Goal: Contribute content: Add original content to the website for others to see

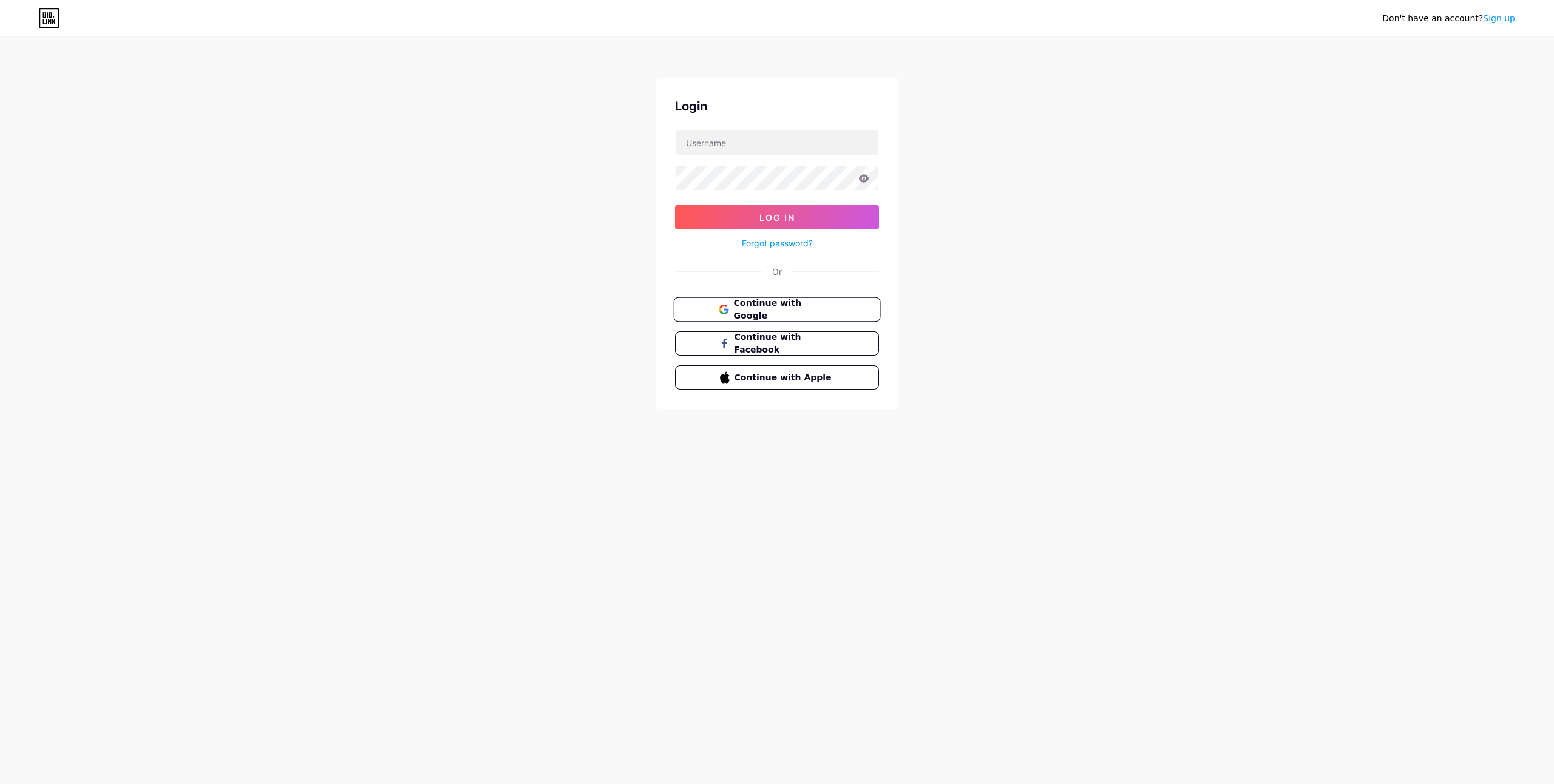
click at [814, 304] on span "Continue with Google" at bounding box center [783, 310] width 101 height 26
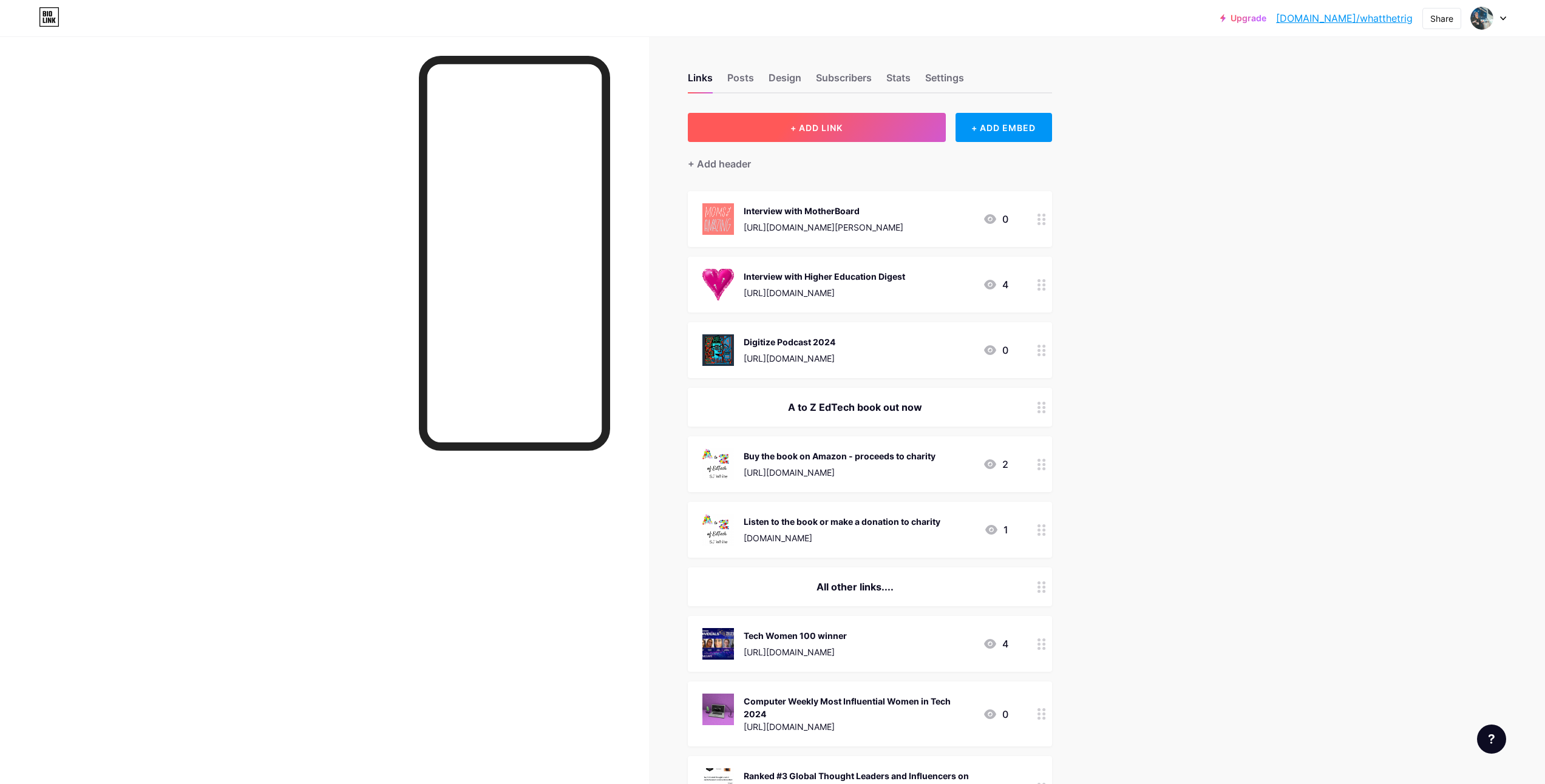
click at [813, 131] on span "+ ADD LINK" at bounding box center [817, 127] width 53 height 10
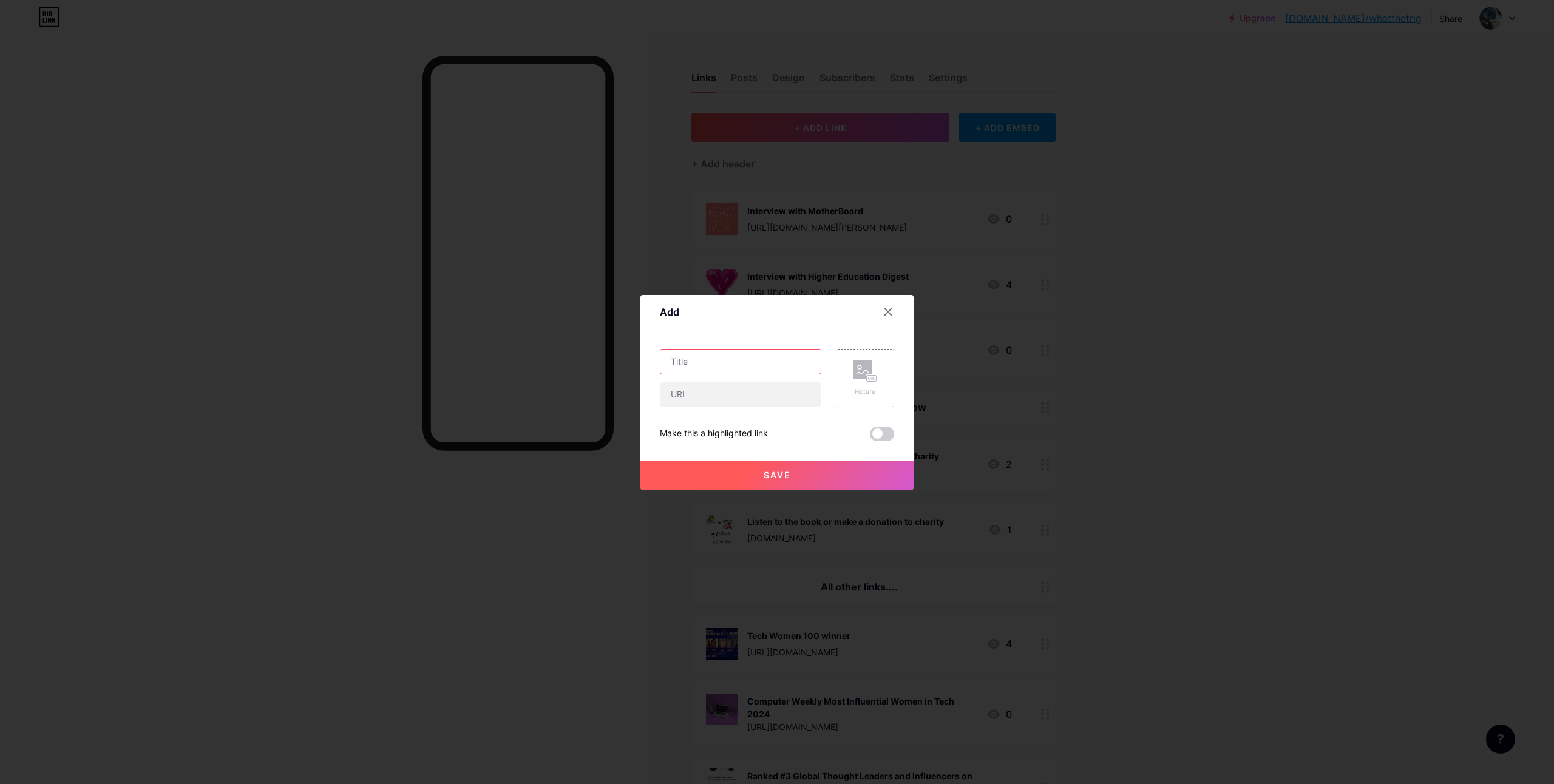
click at [709, 360] on input "text" at bounding box center [740, 361] width 160 height 25
type input "Tech Professional of the Year Women In Tech Awards"
click at [721, 400] on input "text" at bounding box center [740, 394] width 160 height 25
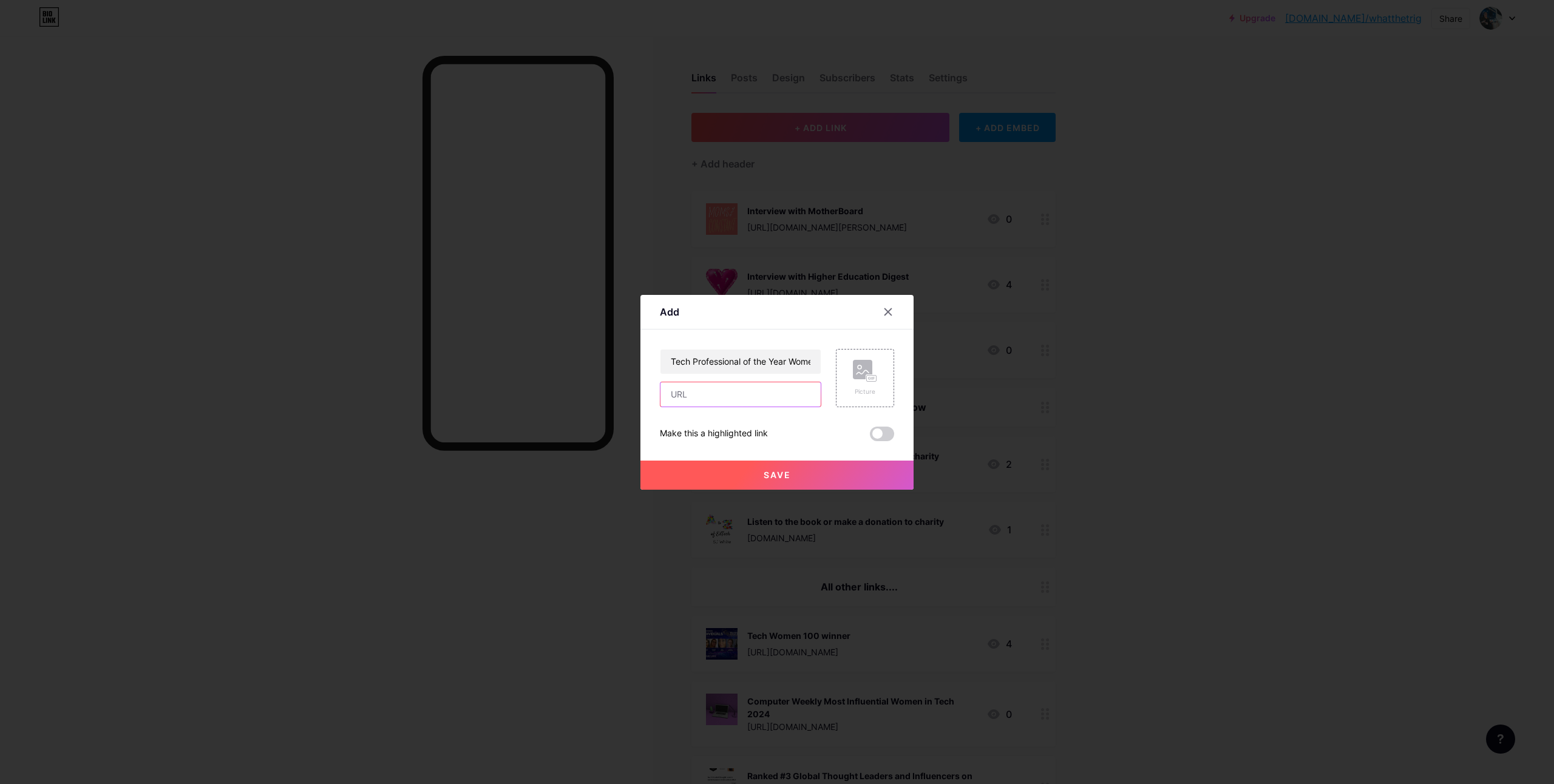
paste input "[URL][DOMAIN_NAME]"
type input "[URL][DOMAIN_NAME]"
click at [870, 384] on div "Picture" at bounding box center [865, 378] width 25 height 37
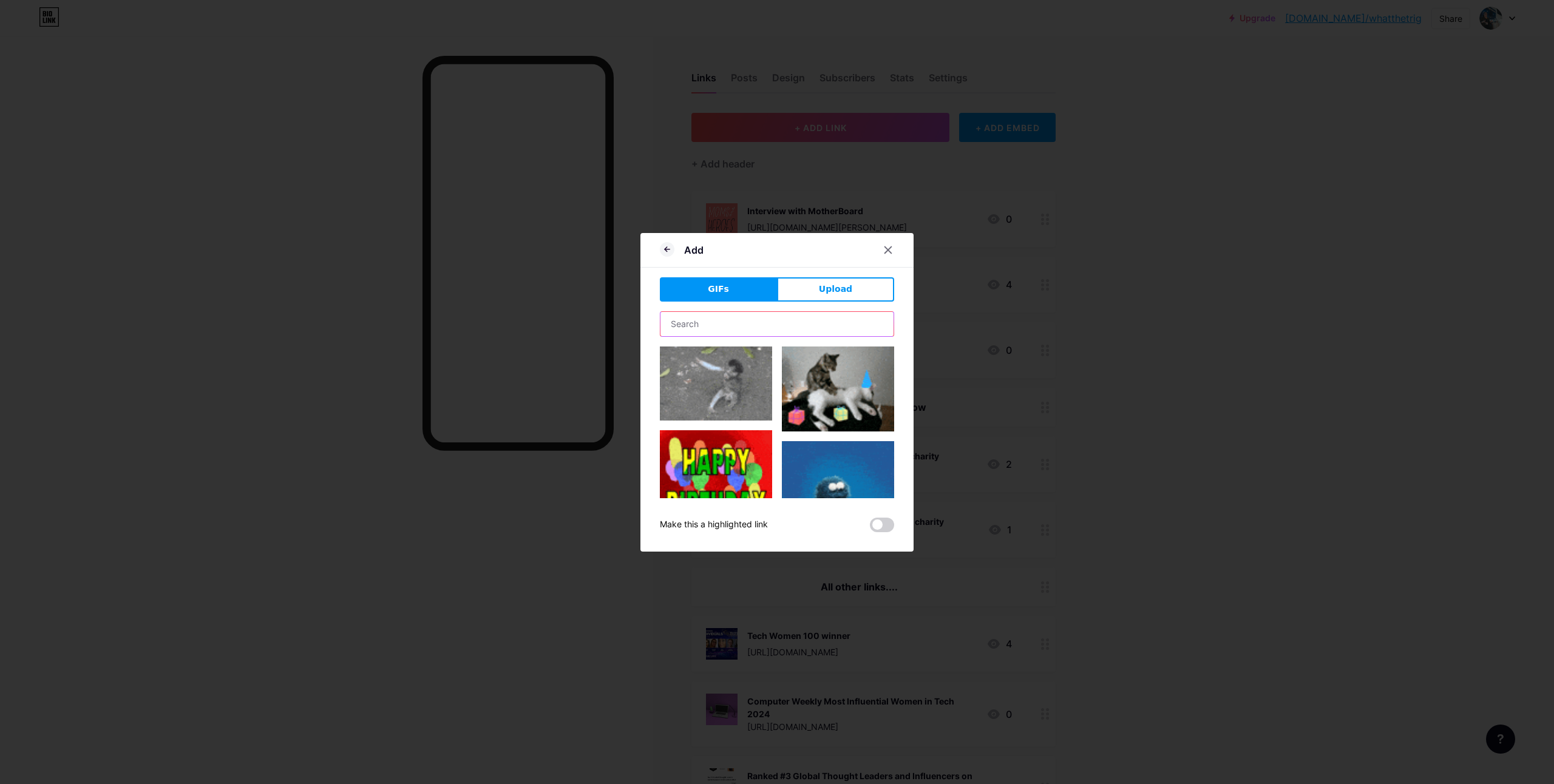
click at [752, 314] on input "text" at bounding box center [777, 324] width 233 height 25
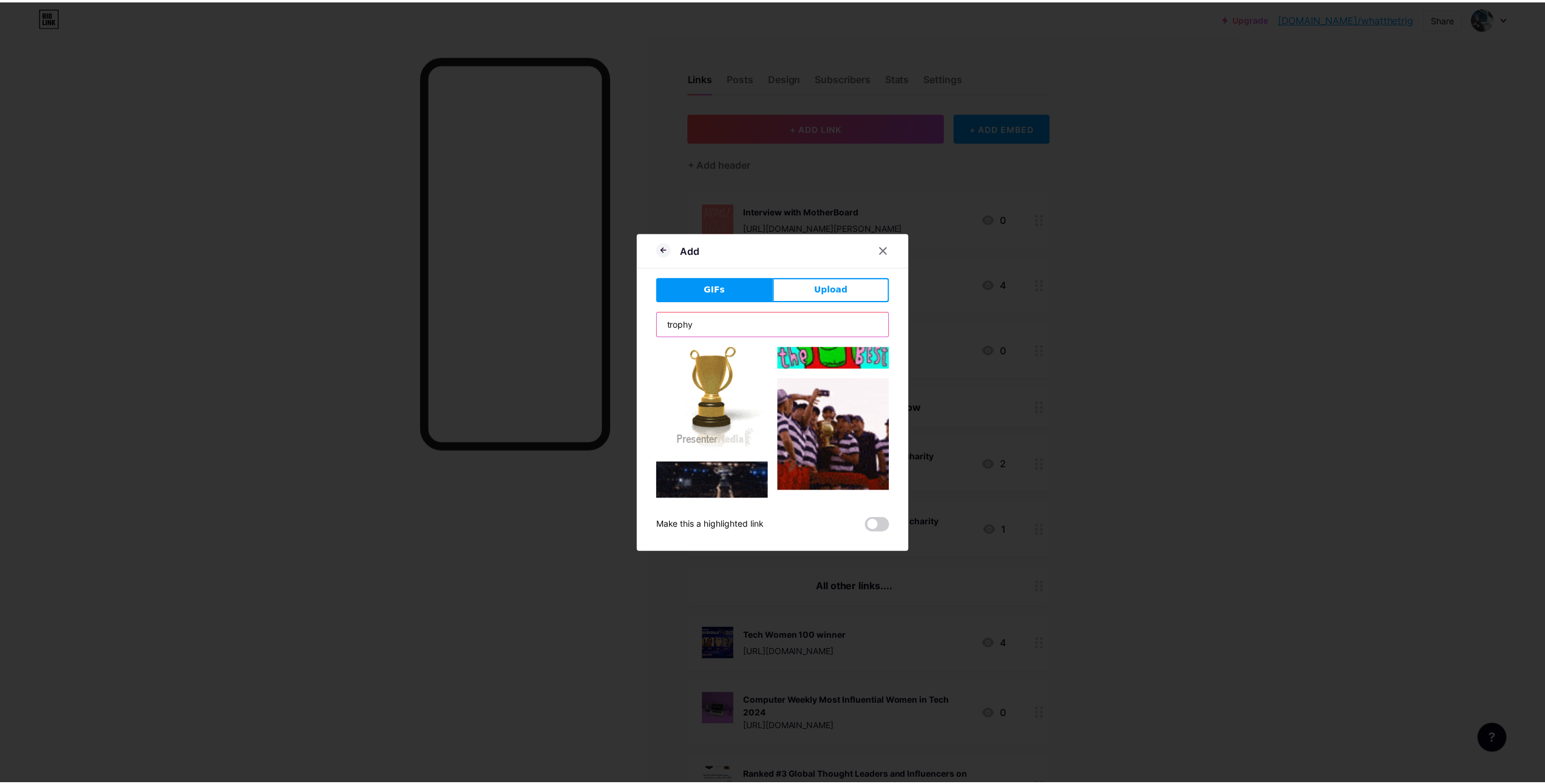
scroll to position [3652, 0]
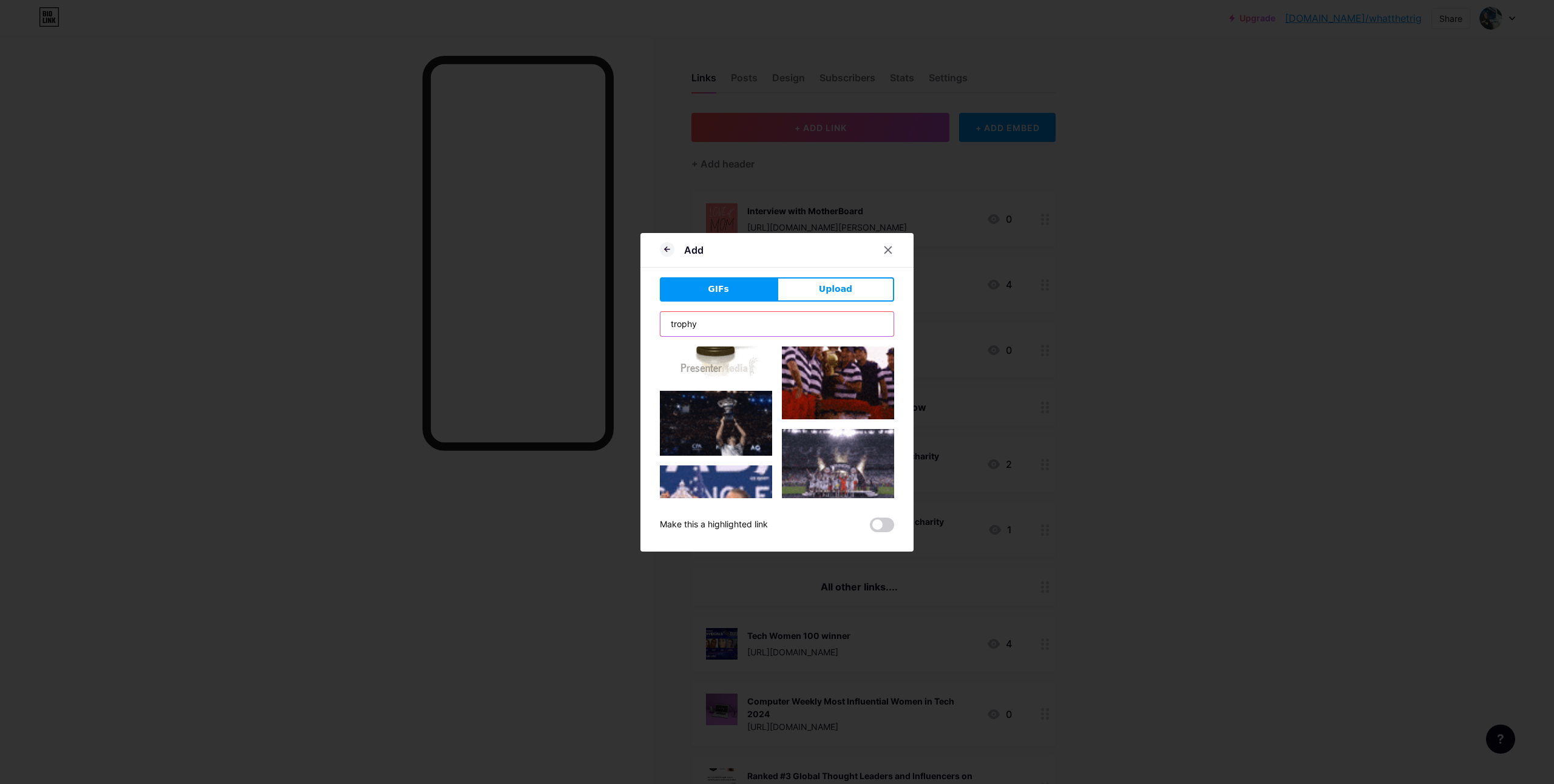
type input "trophy"
click at [799, 511] on img at bounding box center [838, 567] width 112 height 112
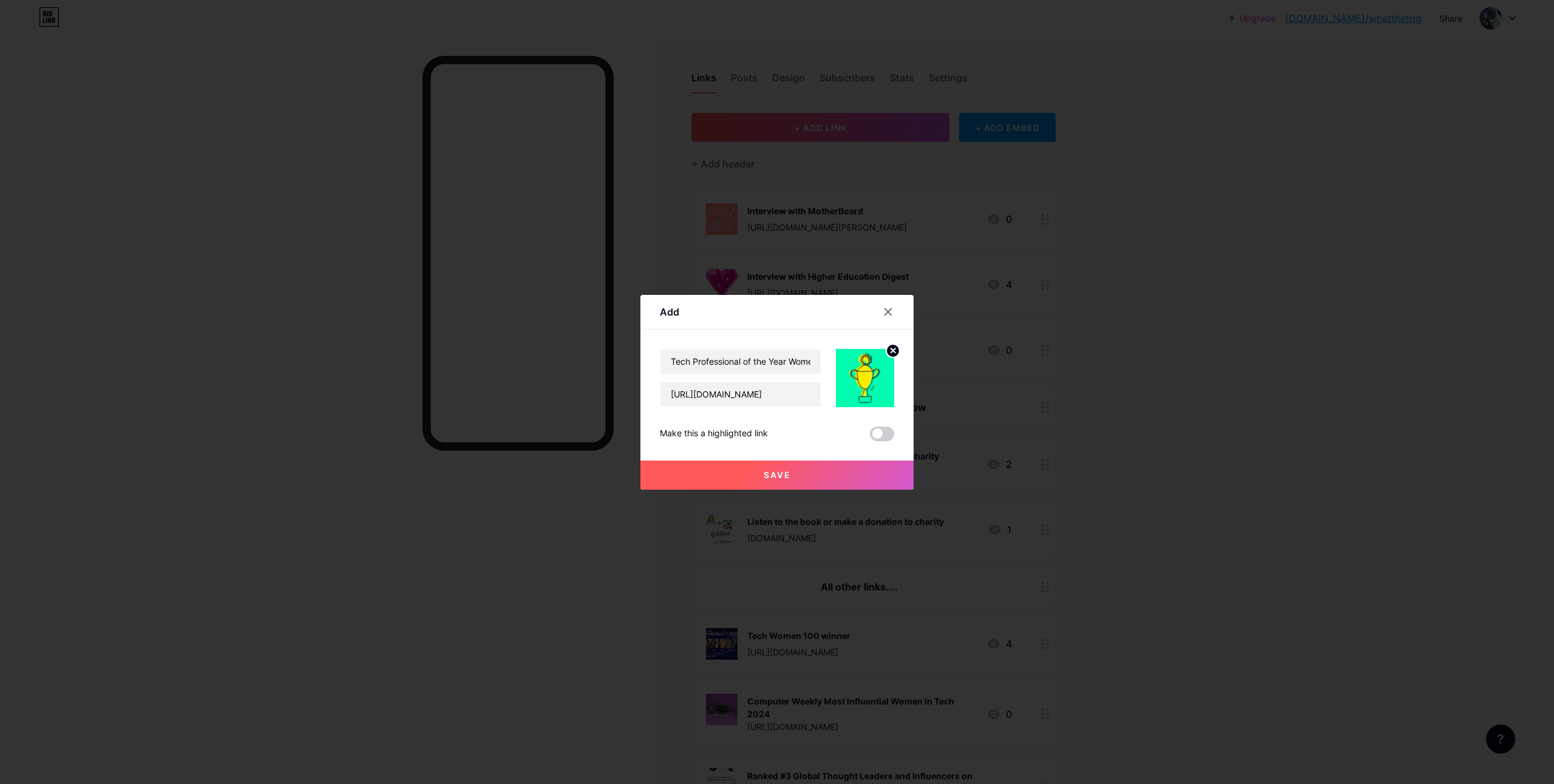
click at [888, 438] on span at bounding box center [882, 434] width 25 height 14
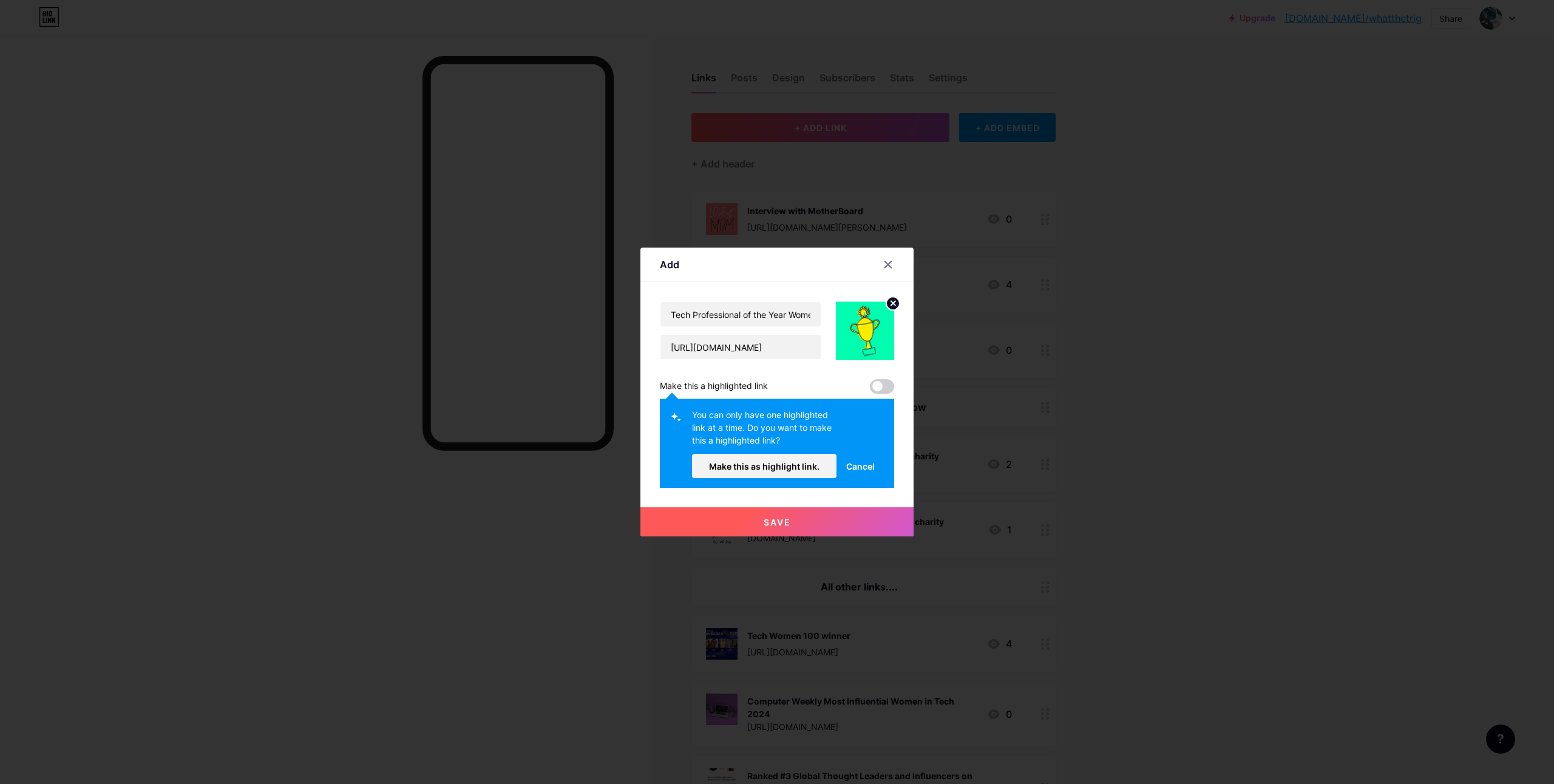
click at [889, 397] on div "Tech Professional of the Year Women In Tech Awards [URL][DOMAIN_NAME] Make this…" at bounding box center [777, 395] width 234 height 186
click at [813, 464] on span "Make this as highlight link." at bounding box center [764, 466] width 111 height 10
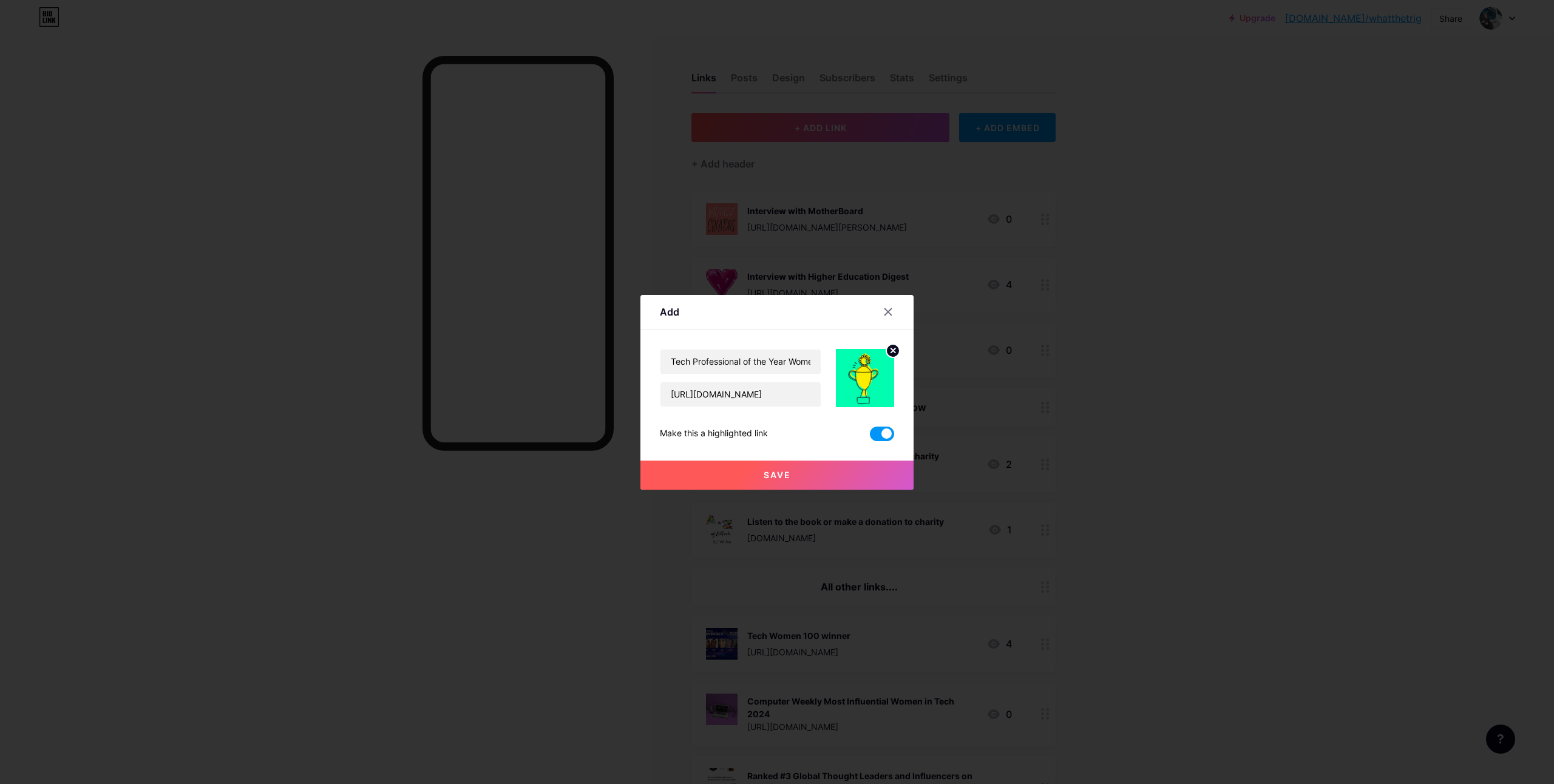
click at [810, 471] on button "Save" at bounding box center [777, 475] width 273 height 29
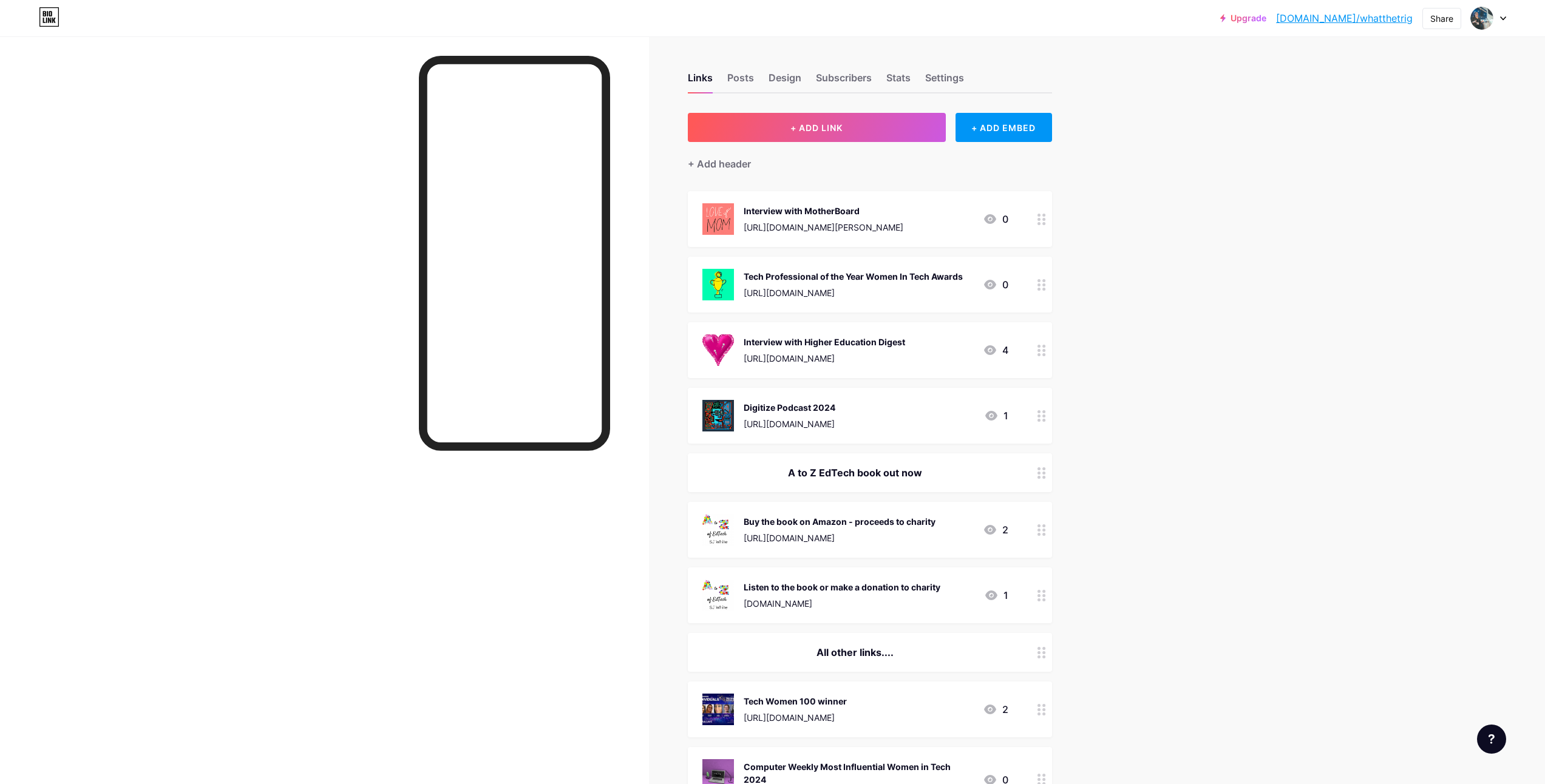
drag, startPoint x: 835, startPoint y: 286, endPoint x: 833, endPoint y: 252, distance: 34.1
